Goal: Information Seeking & Learning: Learn about a topic

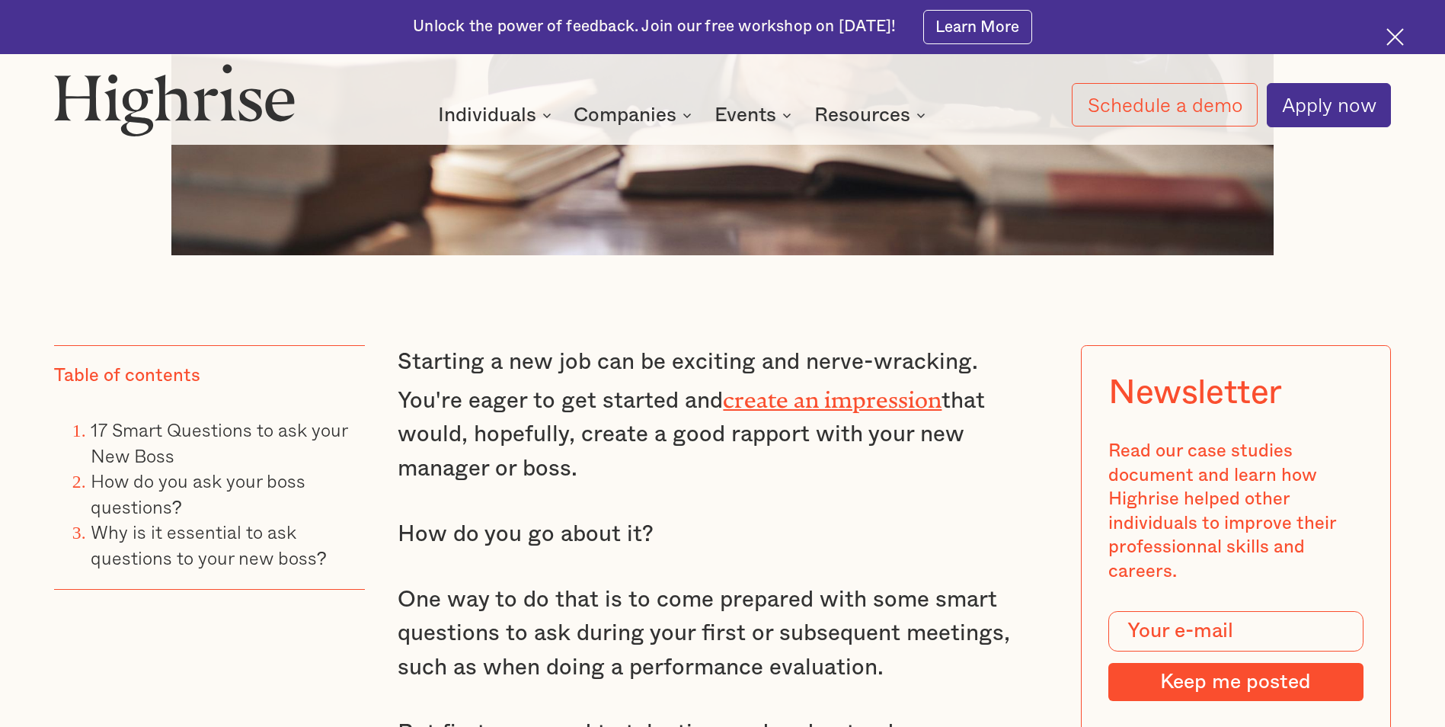
scroll to position [1295, 0]
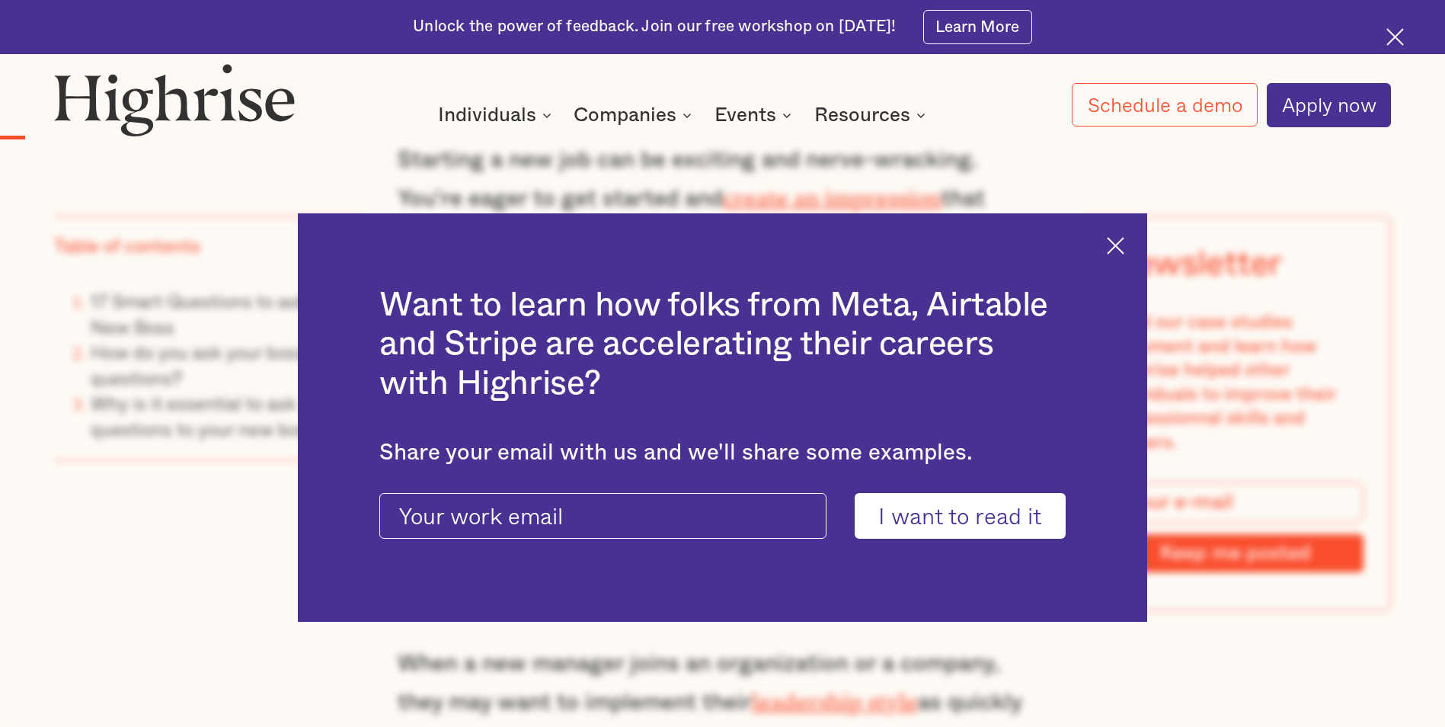
click at [1122, 240] on img at bounding box center [1116, 246] width 18 height 18
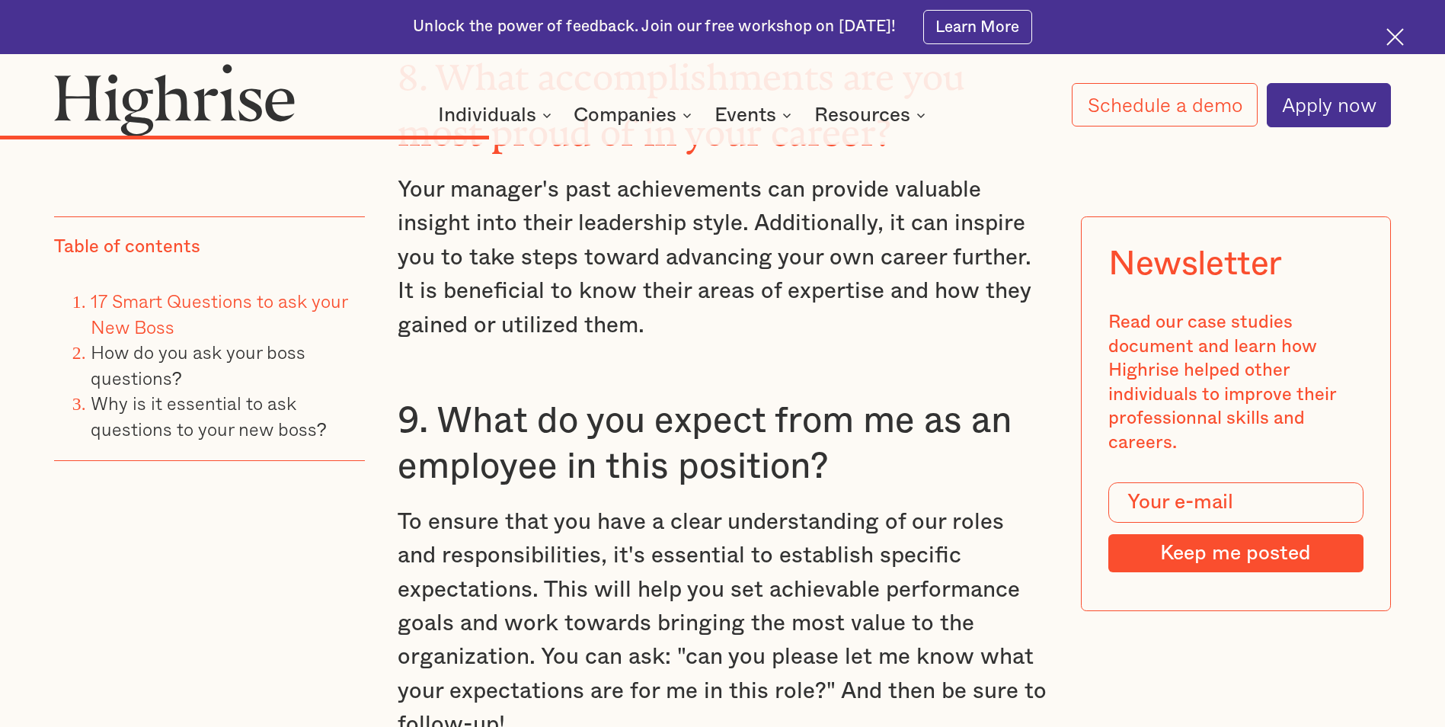
scroll to position [5941, 0]
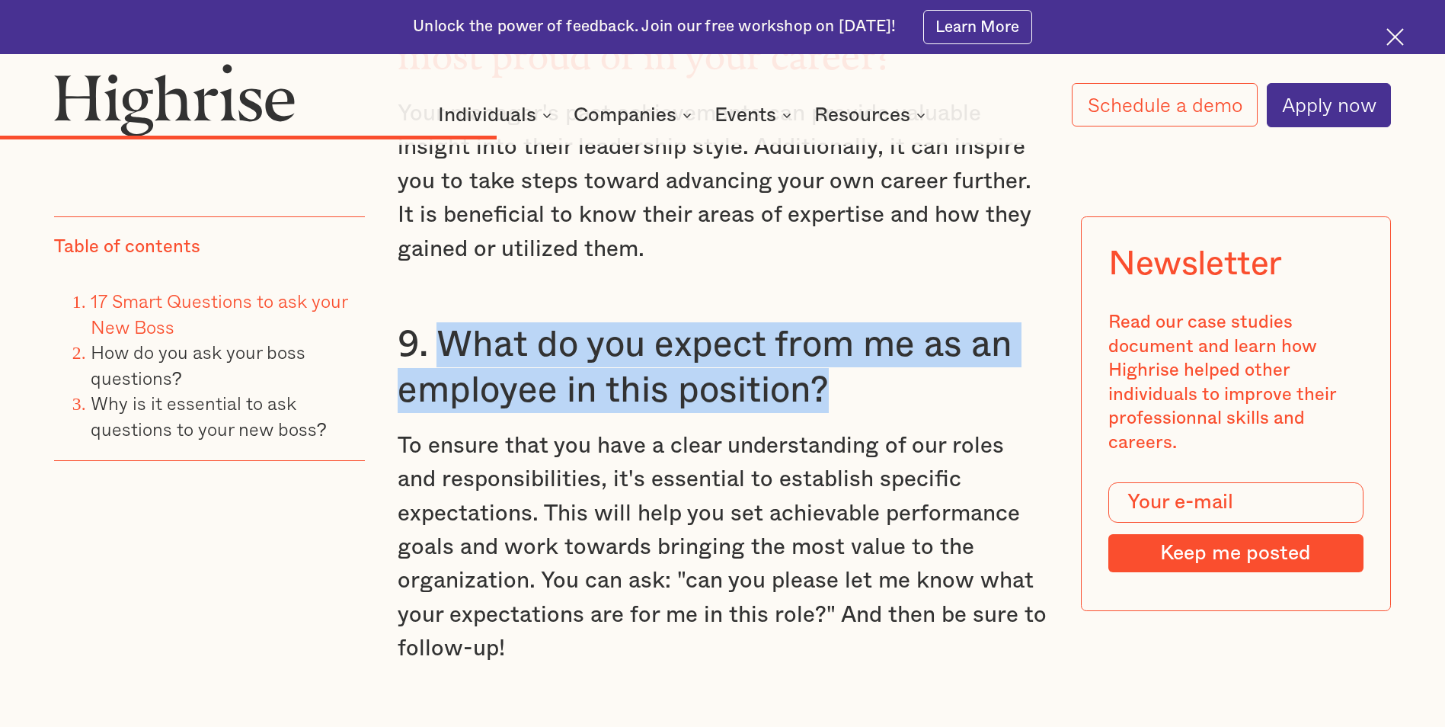
drag, startPoint x: 439, startPoint y: 226, endPoint x: 830, endPoint y: 278, distance: 394.9
click at [830, 322] on h3 "9. What do you expect from me as an employee in this position?" at bounding box center [722, 367] width 649 height 91
copy h3 "What do you expect from me as an employee in this position?"
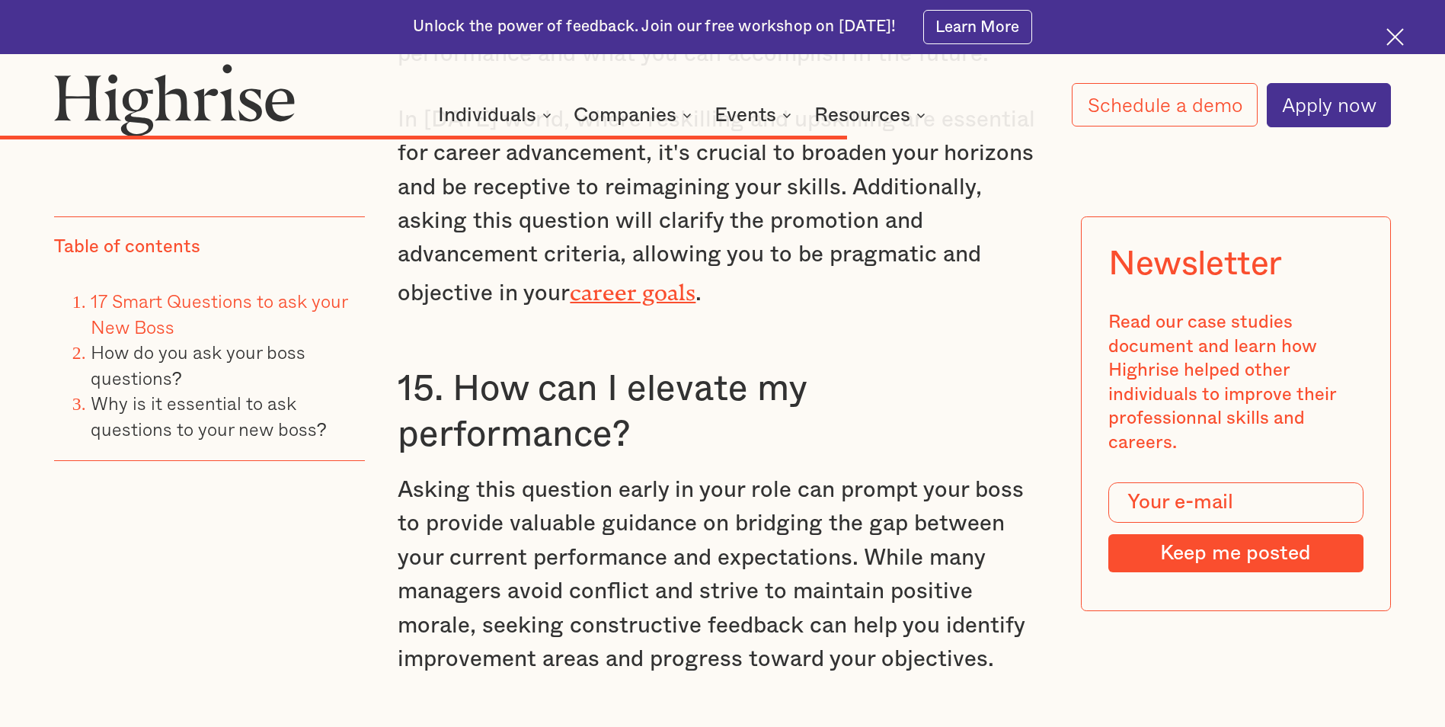
scroll to position [9064, 0]
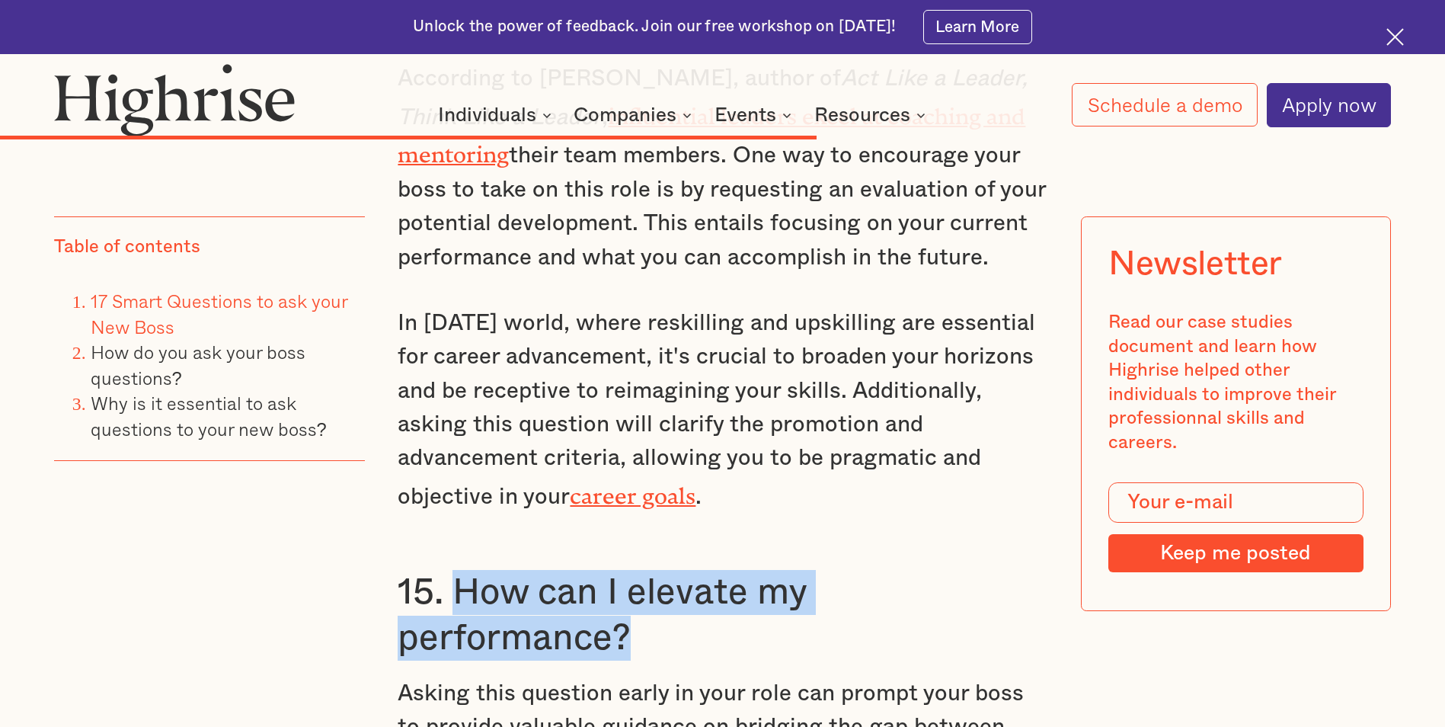
drag, startPoint x: 452, startPoint y: 383, endPoint x: 634, endPoint y: 428, distance: 187.5
click at [634, 570] on h3 "15. How can I elevate my performance?" at bounding box center [722, 615] width 649 height 91
copy h3 "How can I elevate my performance?"
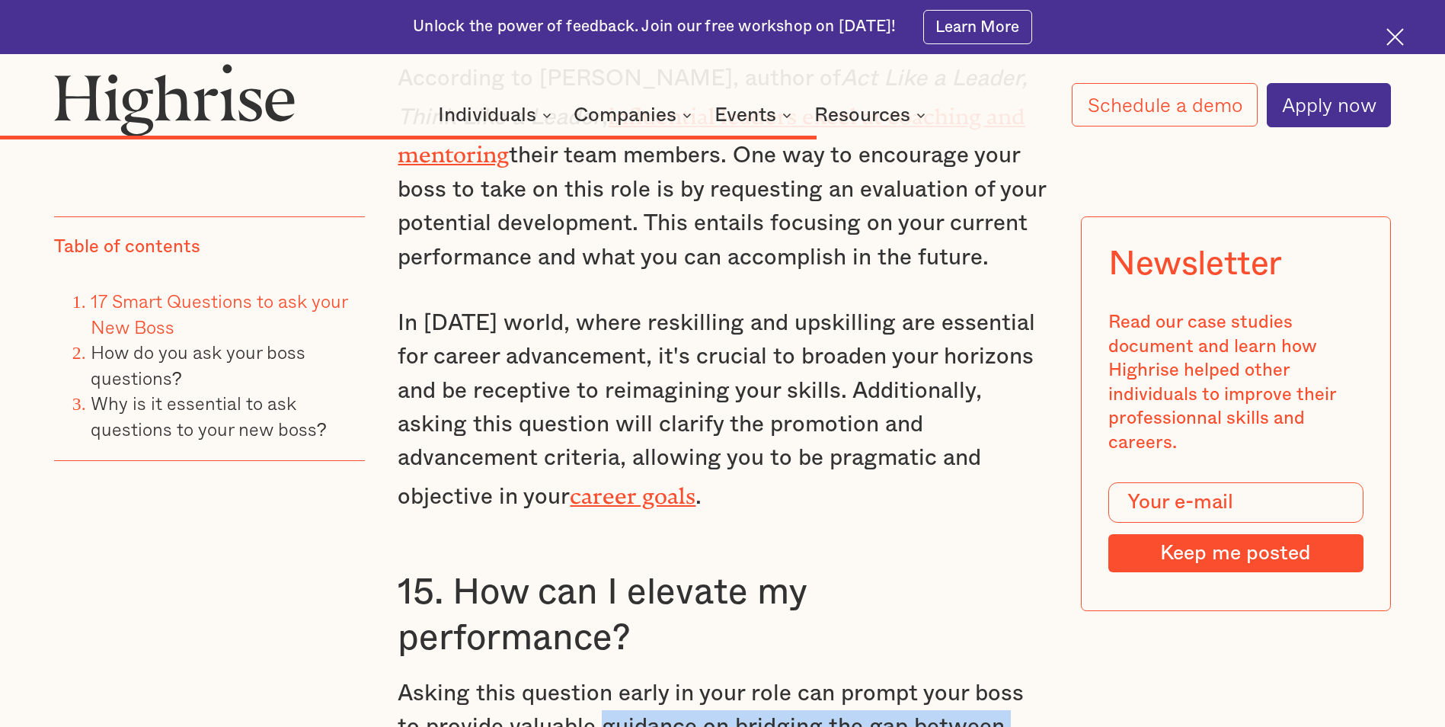
drag, startPoint x: 573, startPoint y: 523, endPoint x: 804, endPoint y: 551, distance: 232.5
copy p "guidance on bridging the gap between your current performance and expectations."
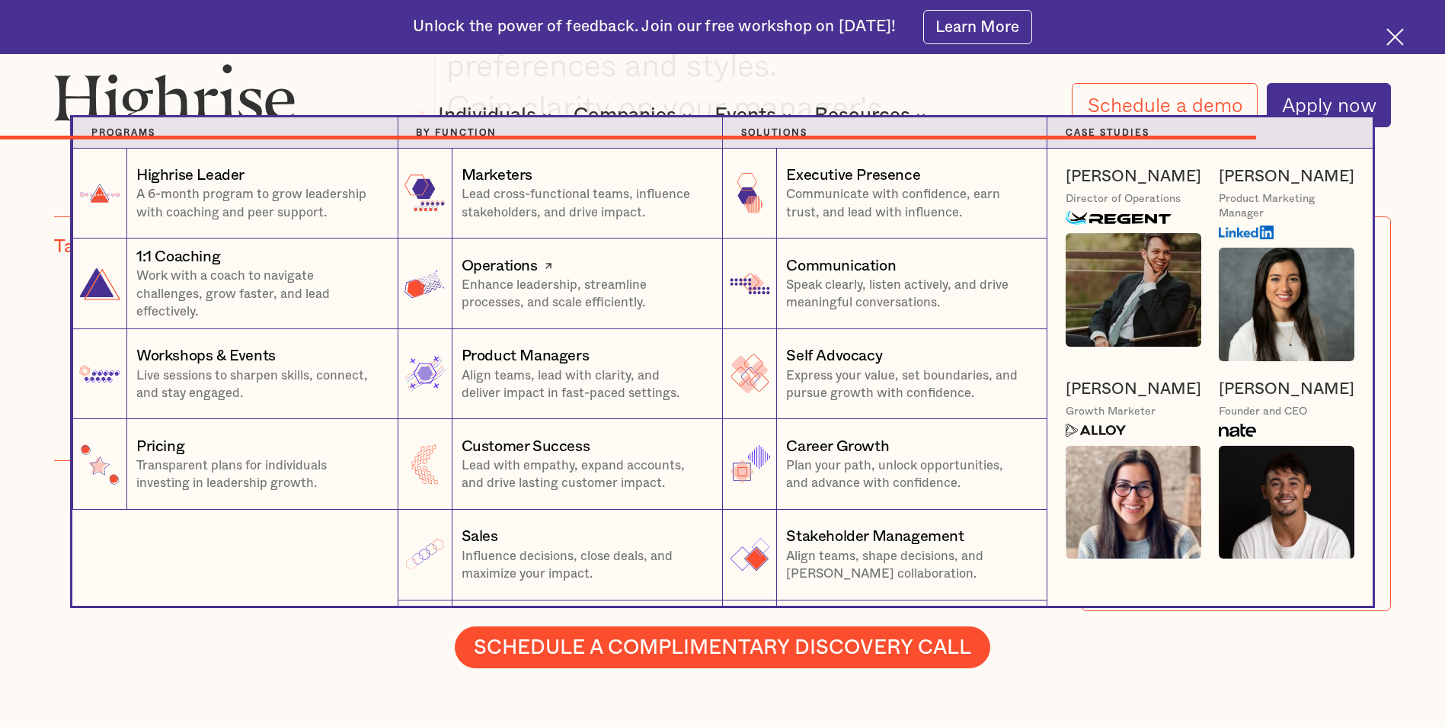
scroll to position [13177, 0]
